Goal: Task Accomplishment & Management: Manage account settings

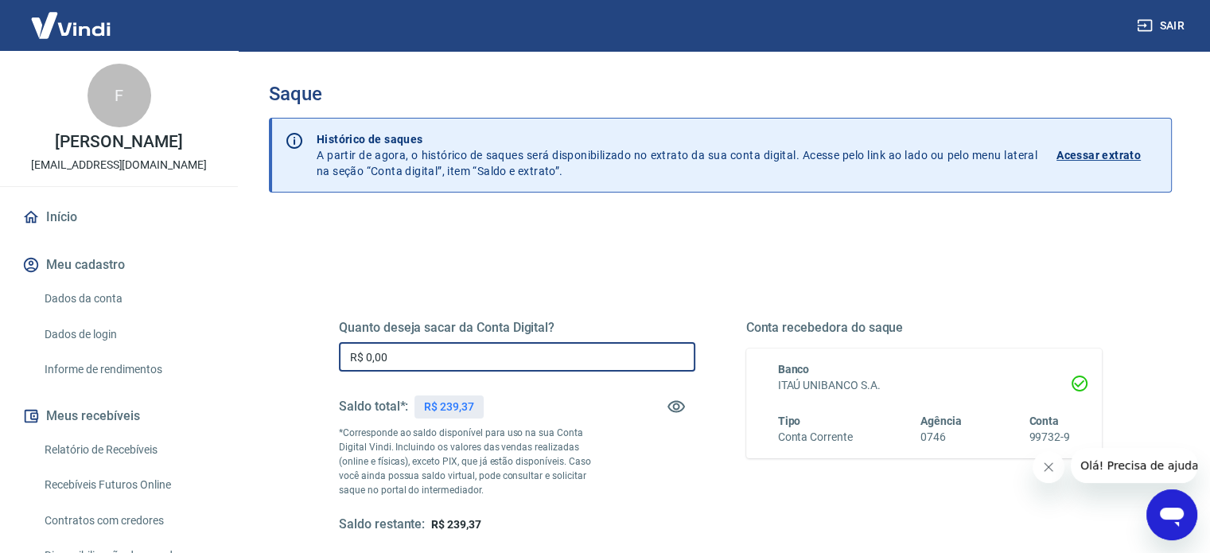
click at [435, 355] on input "R$ 0,00" at bounding box center [517, 356] width 356 height 29
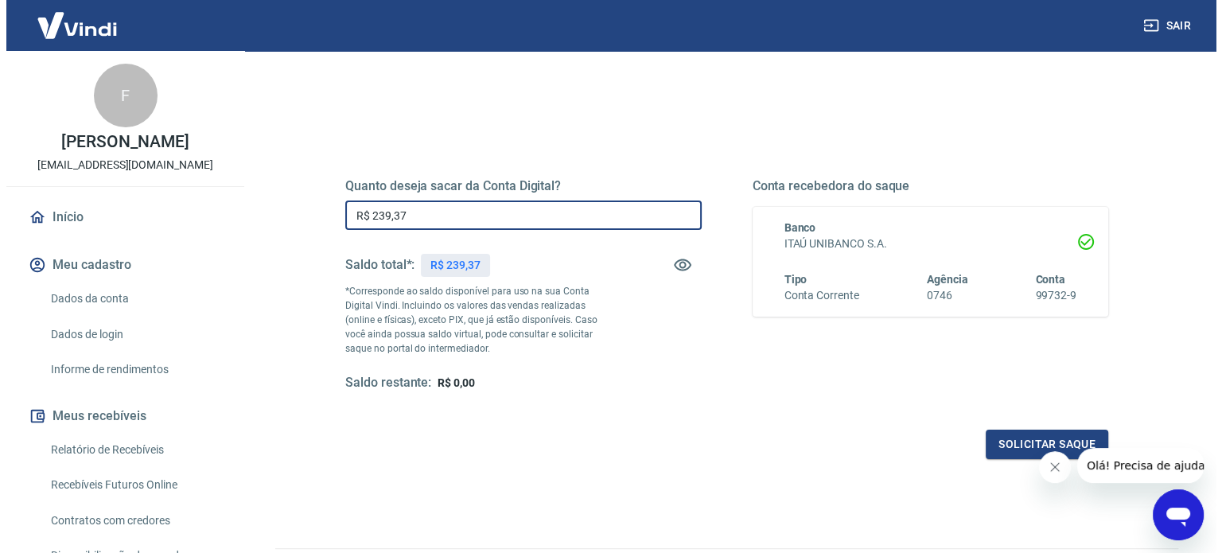
scroll to position [159, 0]
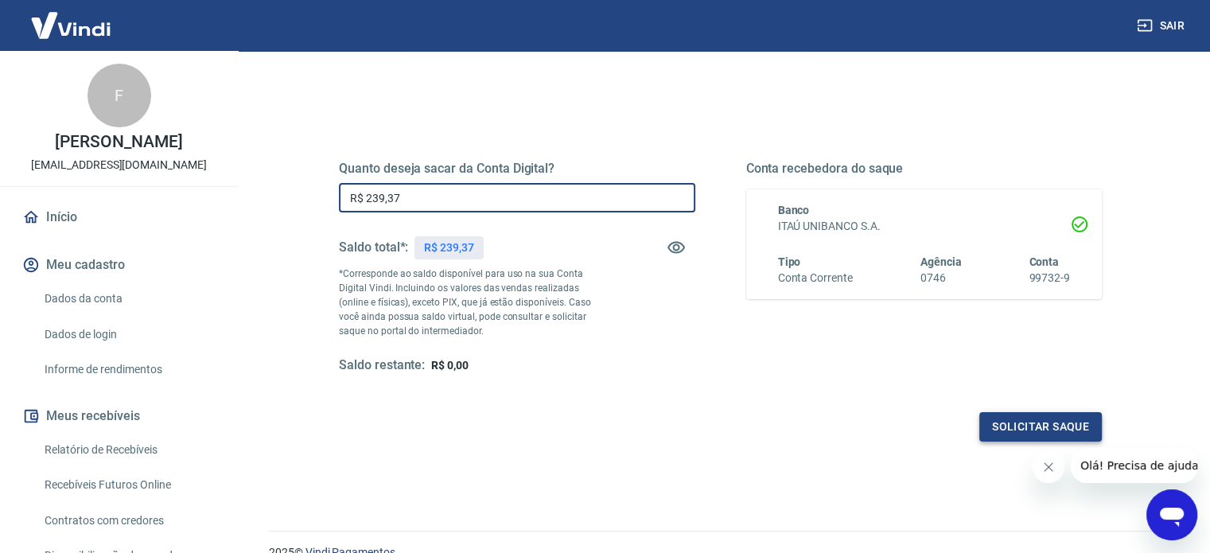
type input "R$ 239,37"
click at [1013, 433] on button "Solicitar saque" at bounding box center [1040, 426] width 123 height 29
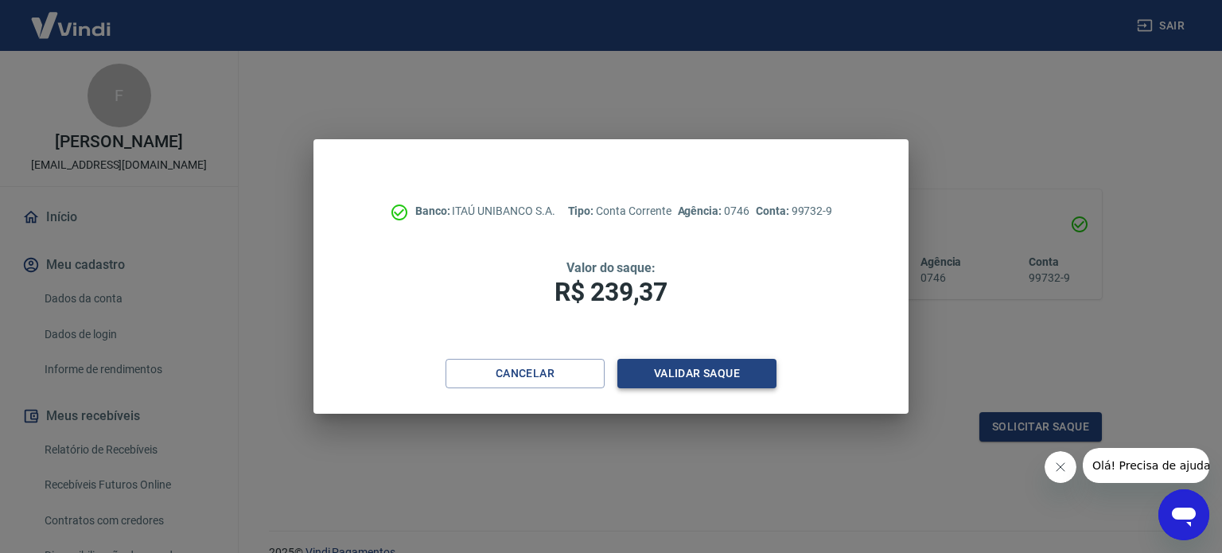
click at [683, 375] on button "Validar saque" at bounding box center [696, 373] width 159 height 29
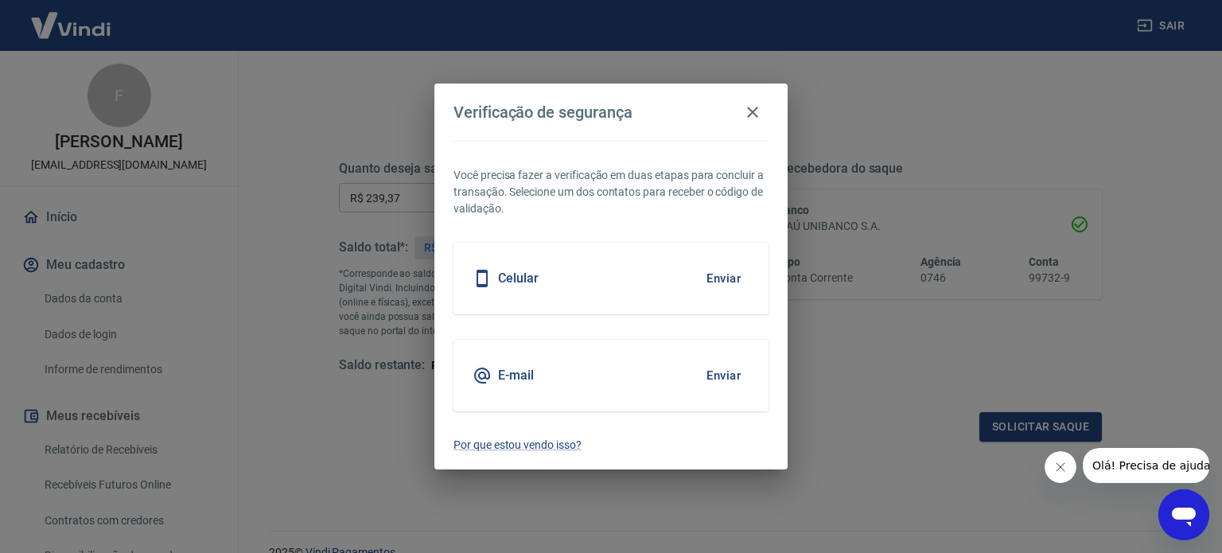
click at [725, 365] on button "Enviar" at bounding box center [724, 375] width 52 height 33
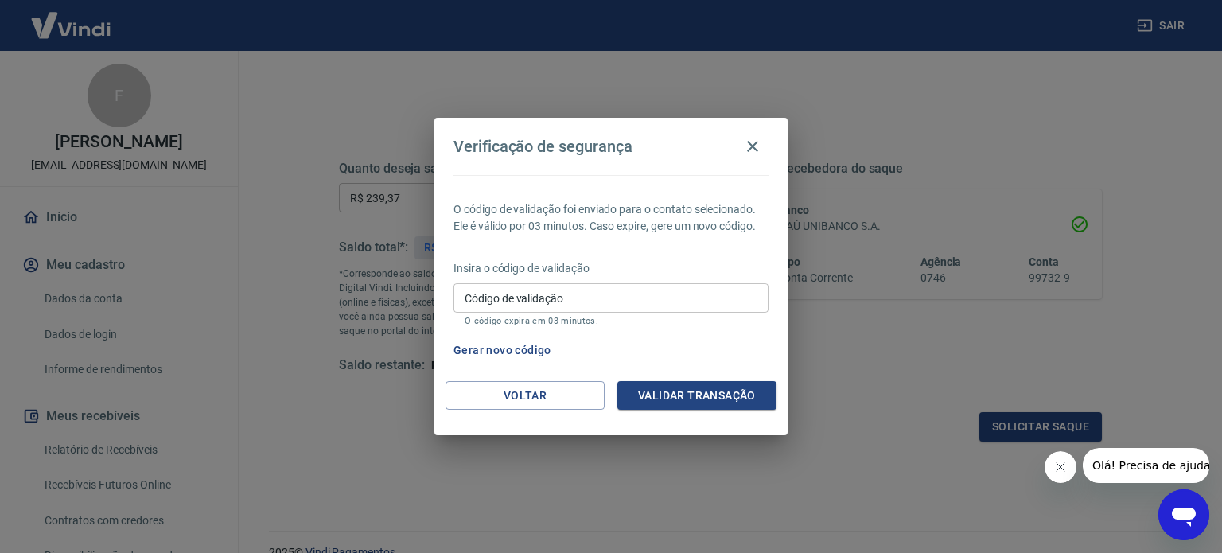
click at [566, 310] on input "Código de validação" at bounding box center [610, 297] width 315 height 29
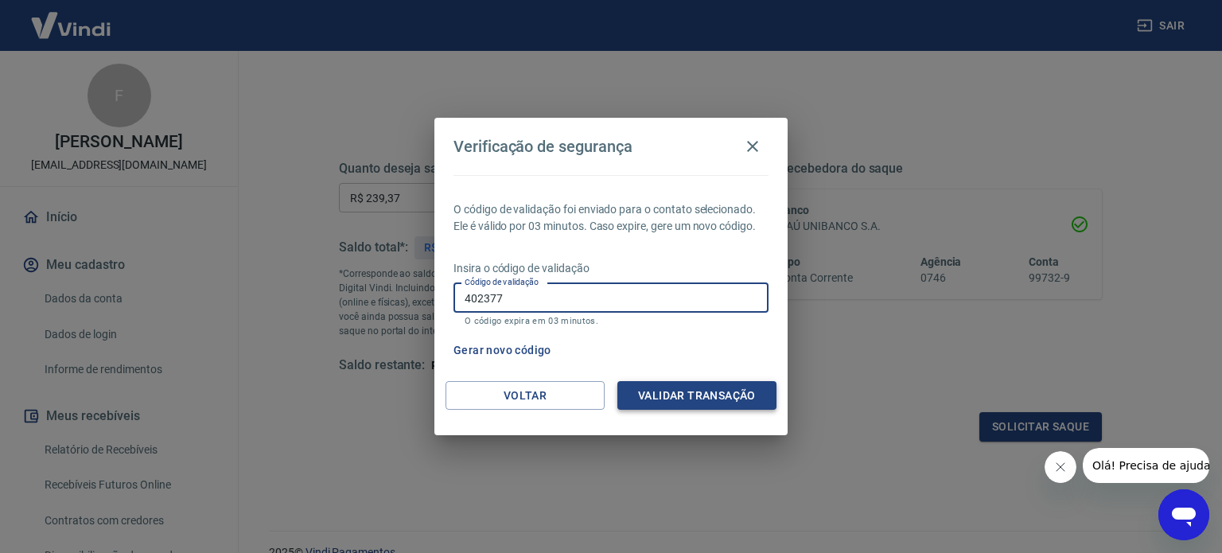
type input "402377"
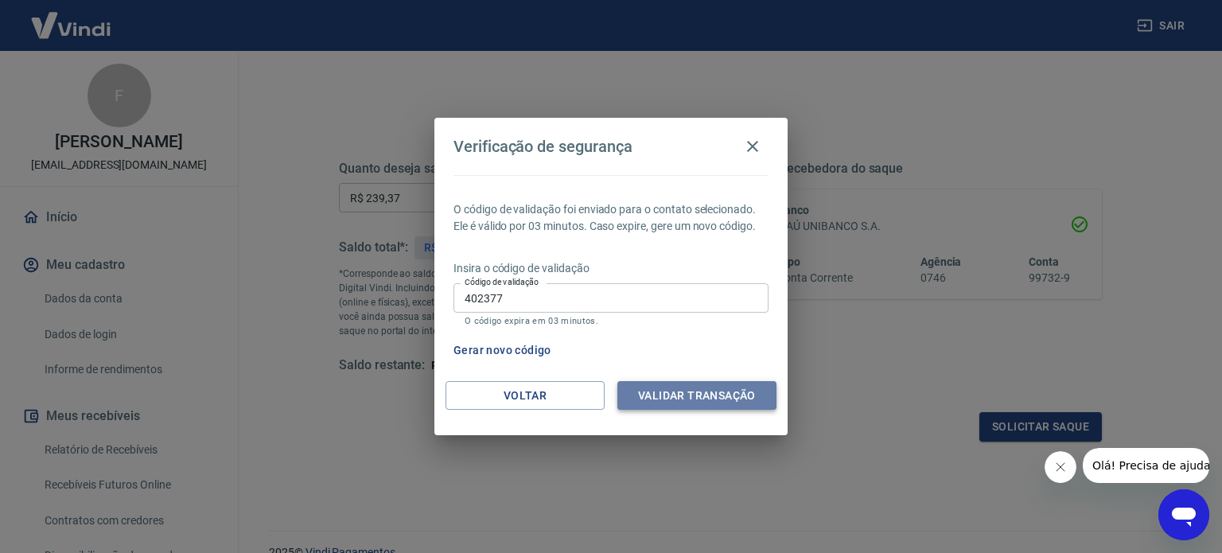
click at [684, 395] on button "Validar transação" at bounding box center [696, 395] width 159 height 29
